Goal: Connect with others: Connect with others

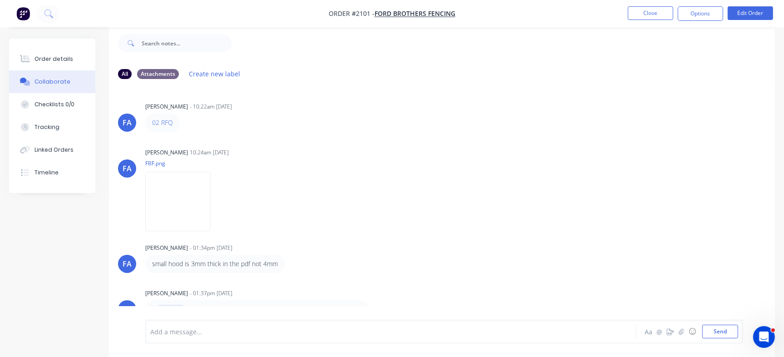
scroll to position [115, 0]
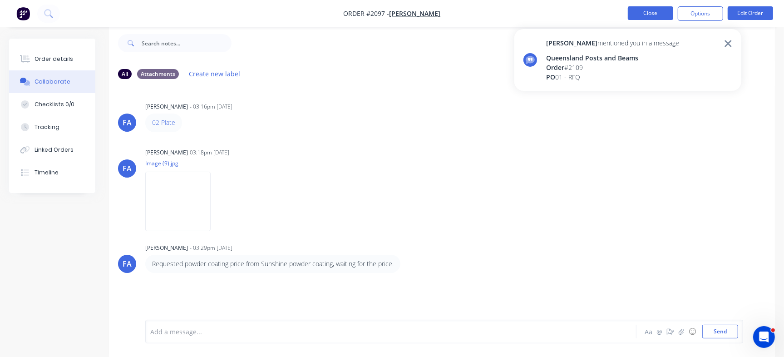
click at [649, 12] on button "Close" at bounding box center [650, 13] width 45 height 14
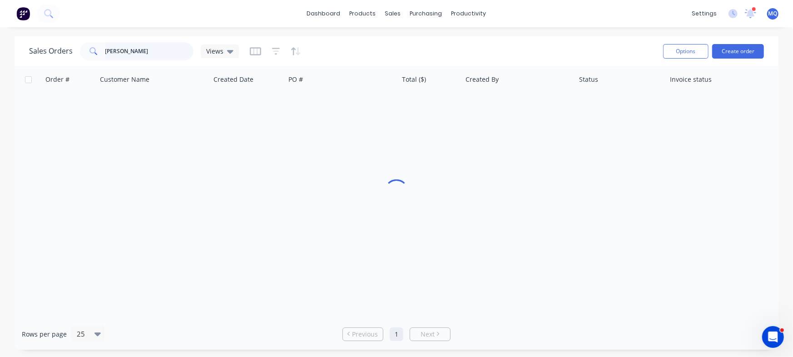
drag, startPoint x: 155, startPoint y: 53, endPoint x: 0, endPoint y: 35, distance: 156.3
click at [0, 35] on div "dashboard products sales purchasing productivity dashboard products Product Cat…" at bounding box center [396, 178] width 793 height 357
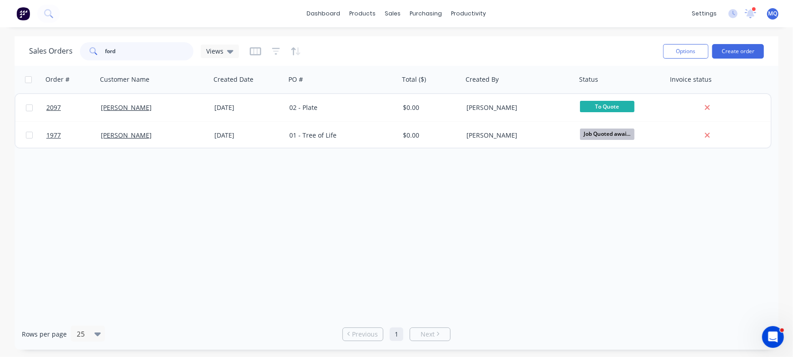
type input "ford"
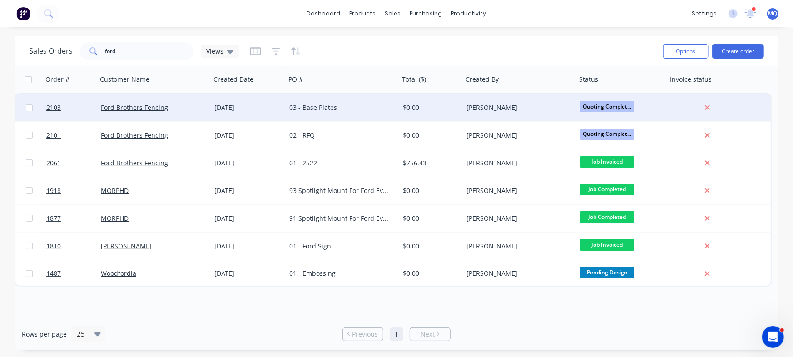
click at [131, 102] on div "Ford Brothers Fencing" at bounding box center [154, 107] width 114 height 27
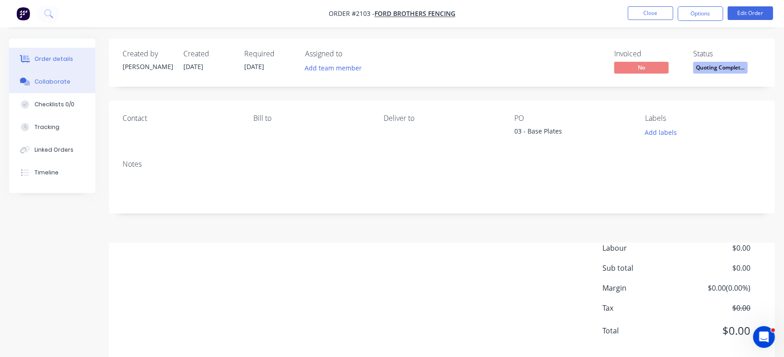
click at [56, 77] on button "Collaborate" at bounding box center [52, 81] width 86 height 23
